Goal: Task Accomplishment & Management: Manage account settings

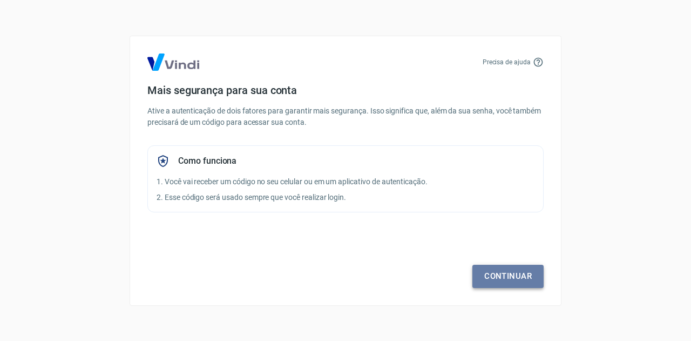
click at [513, 279] on link "Continuar" at bounding box center [507, 276] width 71 height 23
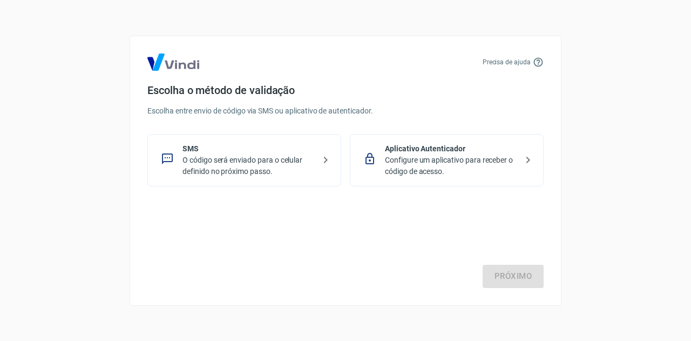
click at [197, 158] on p "O código será enviado para o celular definido no próximo passo." at bounding box center [248, 165] width 132 height 23
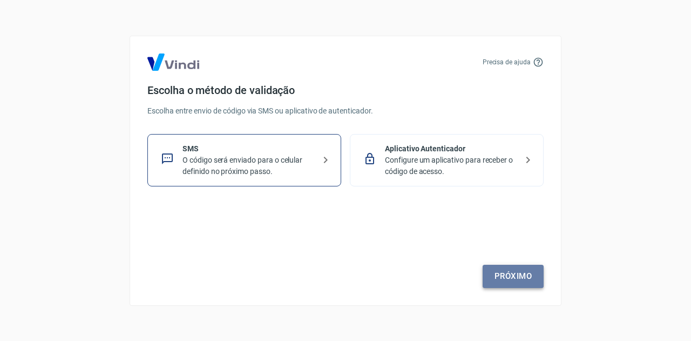
click at [515, 276] on link "Próximo" at bounding box center [513, 276] width 61 height 23
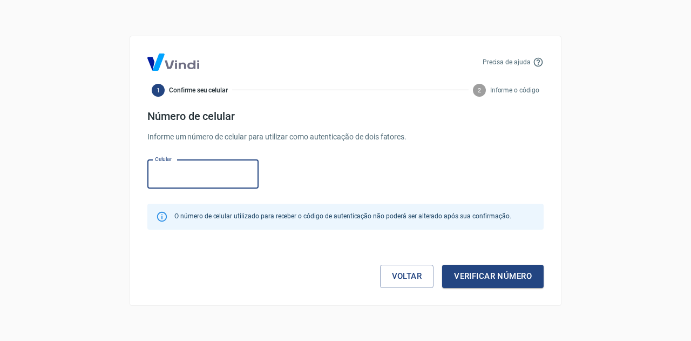
click at [181, 176] on input "Celular" at bounding box center [202, 174] width 111 height 29
type input "(51) 99307-2247"
click at [509, 282] on button "Verificar número" at bounding box center [493, 276] width 102 height 23
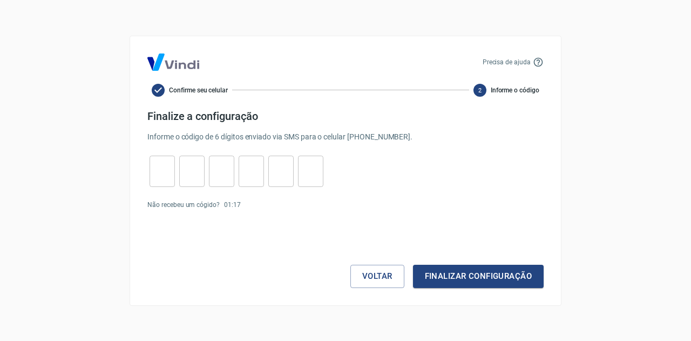
click at [156, 168] on input "tel" at bounding box center [162, 170] width 25 height 23
type input "1"
type input "8"
type input "7"
type input "5"
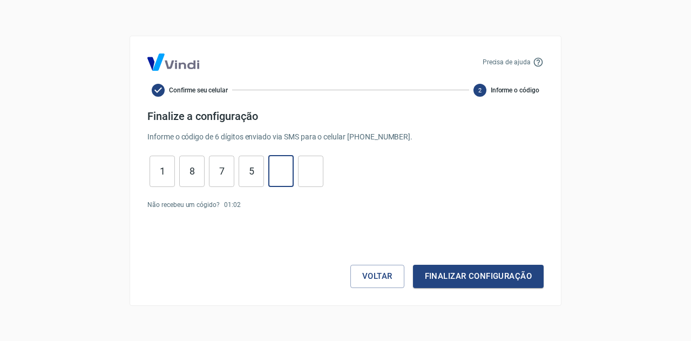
type input "1"
type input "5"
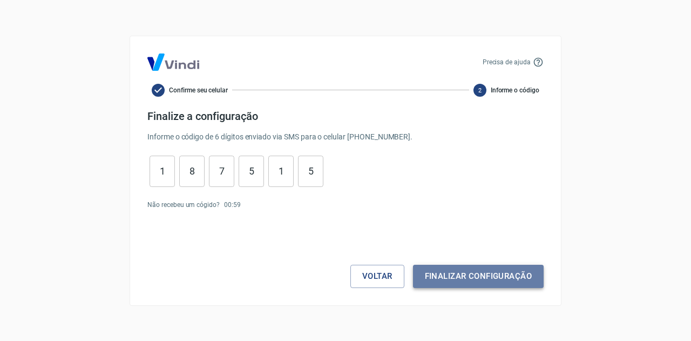
click at [508, 275] on button "Finalizar configuração" at bounding box center [478, 276] width 131 height 23
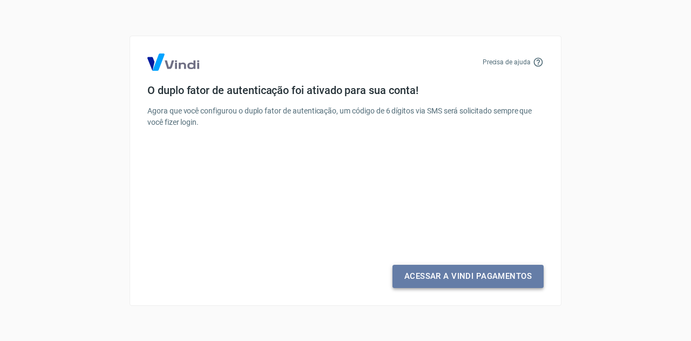
click at [455, 278] on link "Acessar a Vindi Pagamentos" at bounding box center [468, 276] width 151 height 23
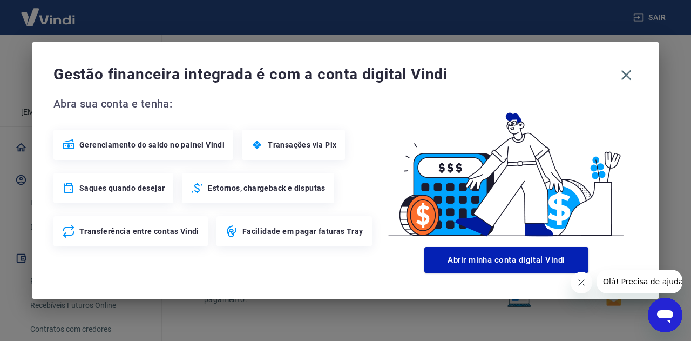
click at [613, 83] on span "Gestão financeira integrada é com a conta digital Vindi" at bounding box center [334, 75] width 562 height 22
click at [625, 76] on icon "button" at bounding box center [626, 75] width 10 height 10
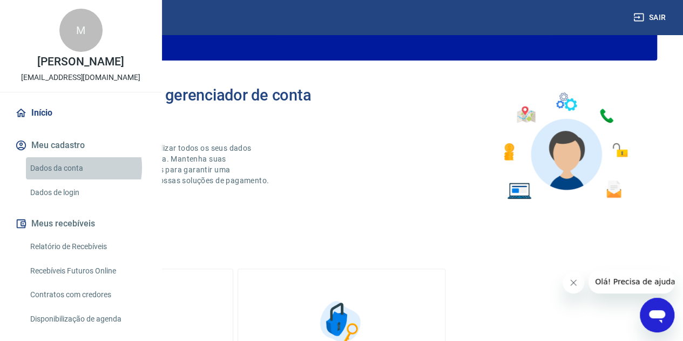
click at [67, 179] on link "Dados da conta" at bounding box center [87, 168] width 123 height 22
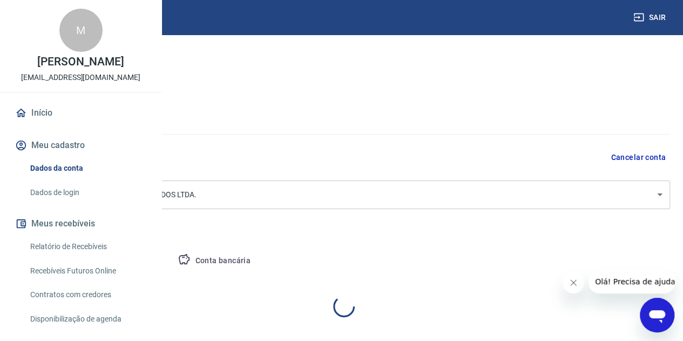
select select "RS"
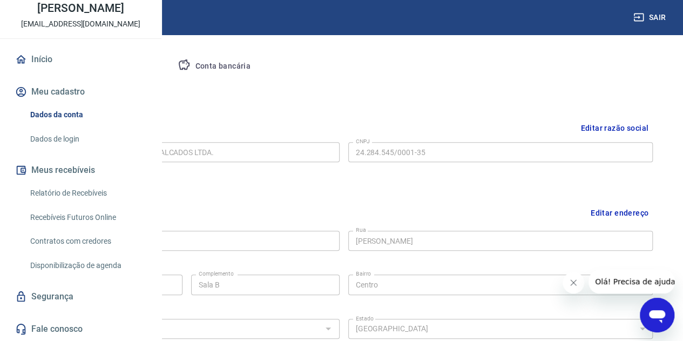
scroll to position [270, 0]
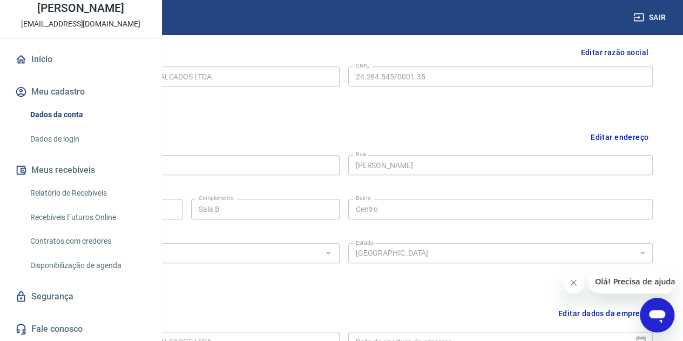
click at [56, 219] on link "Recebíveis Futuros Online" at bounding box center [87, 217] width 123 height 22
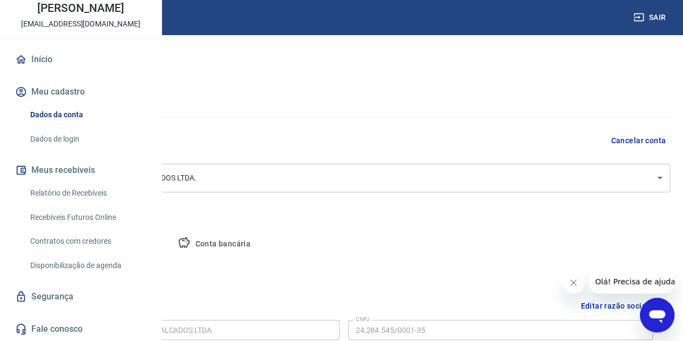
scroll to position [0, 0]
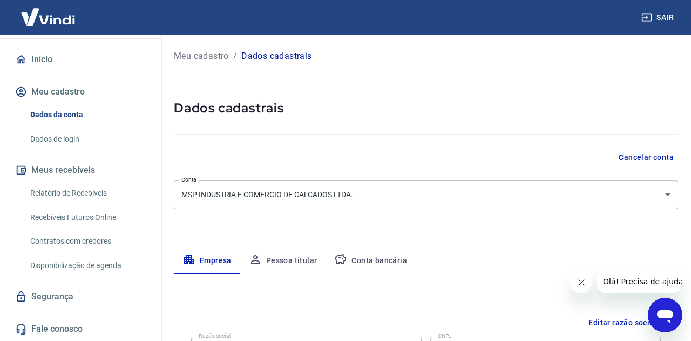
click at [353, 192] on body "Sair M Mateus Barcelos de Menezes mateus@meusapatopreto.com.br Início Meu cadas…" at bounding box center [345, 170] width 691 height 341
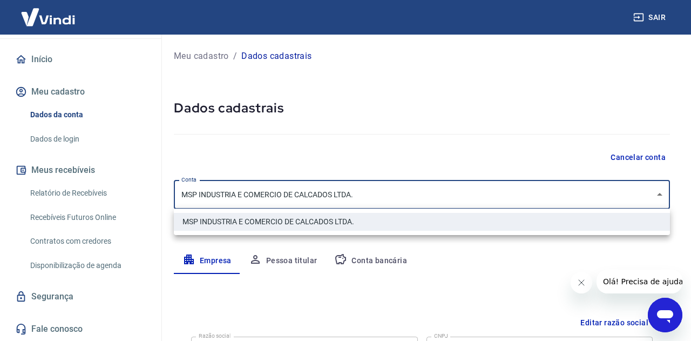
click at [353, 193] on div at bounding box center [345, 170] width 691 height 341
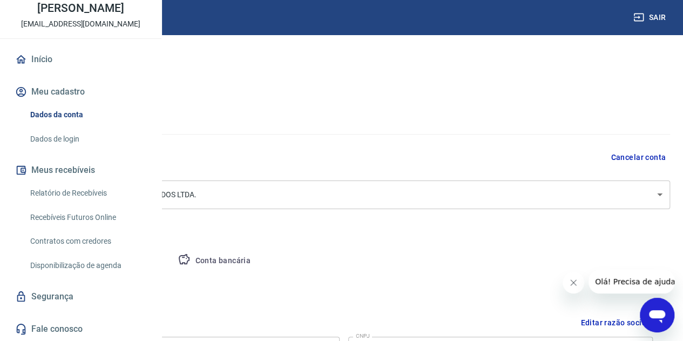
click at [72, 140] on link "Dados de login" at bounding box center [87, 139] width 123 height 22
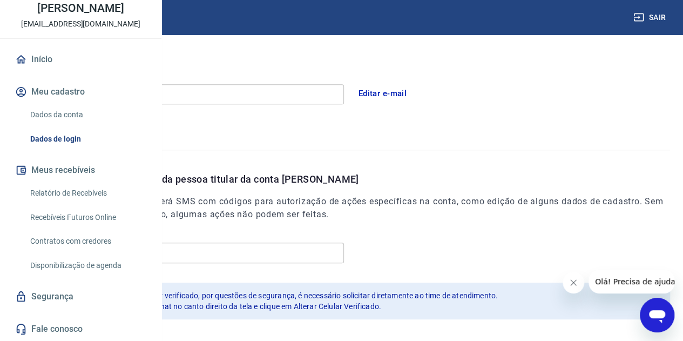
scroll to position [350, 0]
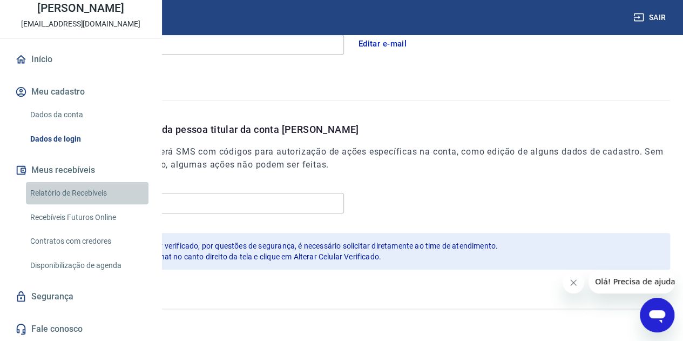
click at [91, 194] on link "Relatório de Recebíveis" at bounding box center [87, 193] width 123 height 22
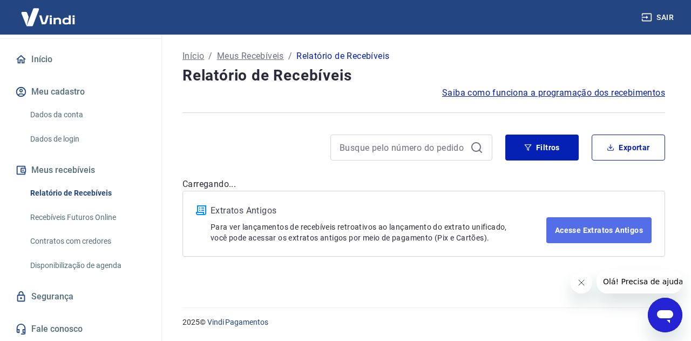
click at [608, 236] on link "Acesse Extratos Antigos" at bounding box center [598, 230] width 105 height 26
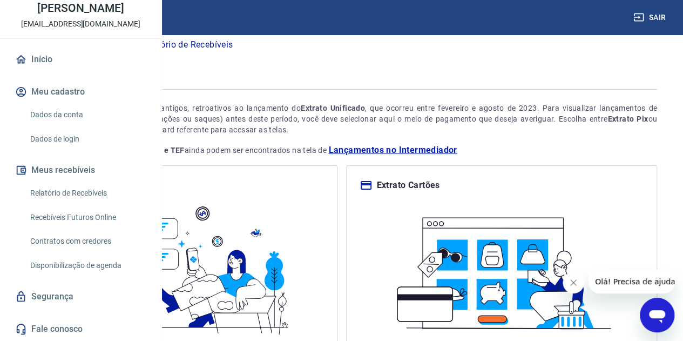
scroll to position [14, 0]
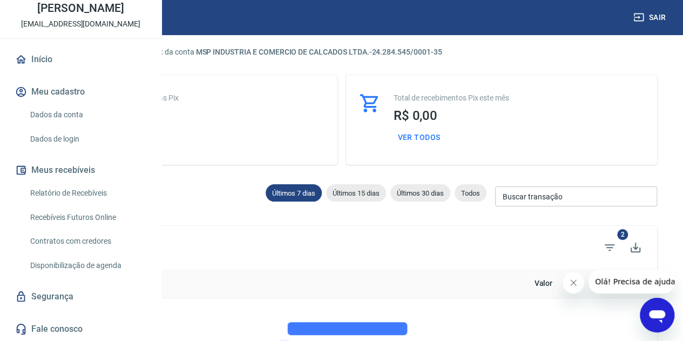
scroll to position [15, 0]
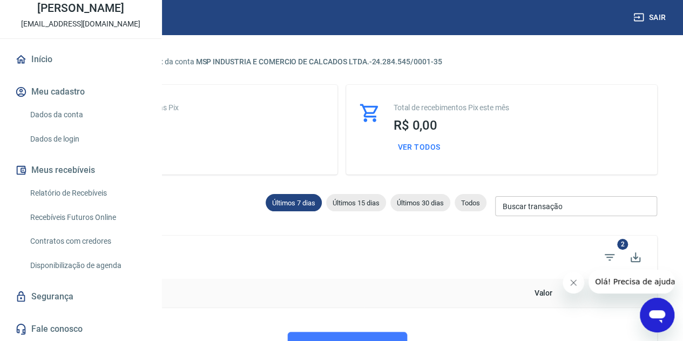
drag, startPoint x: 473, startPoint y: 204, endPoint x: 475, endPoint y: 167, distance: 36.8
click at [473, 204] on span "Todos" at bounding box center [471, 203] width 32 height 8
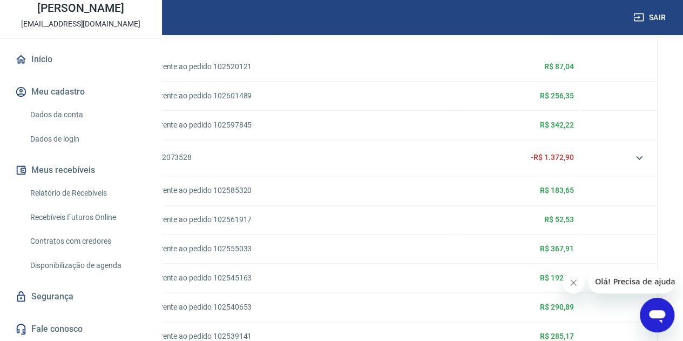
scroll to position [427, 0]
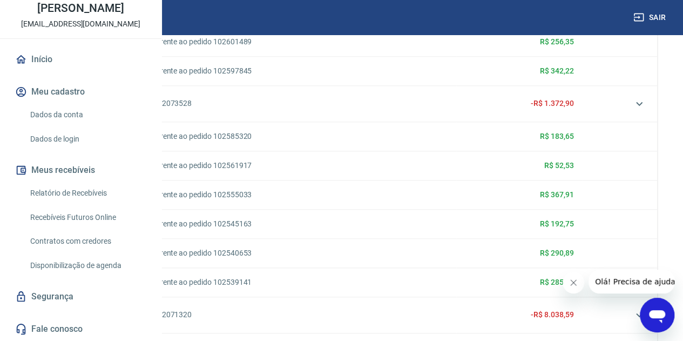
click at [73, 132] on link "102585320" at bounding box center [54, 136] width 39 height 9
